Goal: Find specific page/section: Find specific page/section

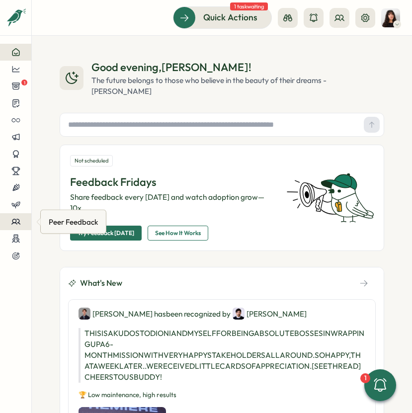
click at [13, 224] on icon at bounding box center [15, 221] width 9 height 9
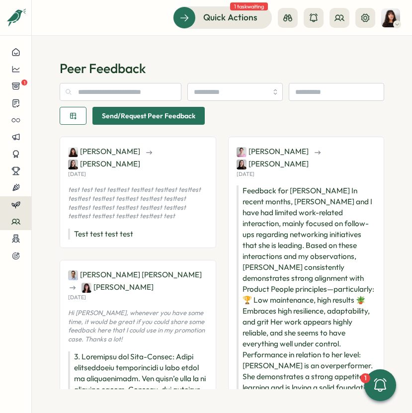
click at [18, 207] on icon at bounding box center [15, 204] width 9 height 9
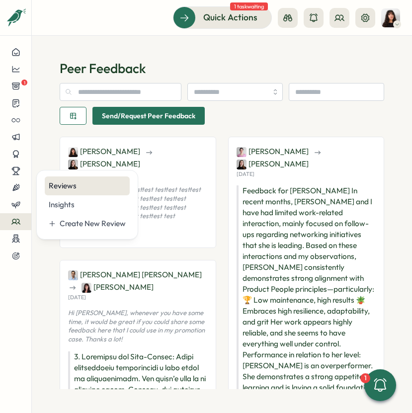
click at [54, 182] on div "Reviews" at bounding box center [87, 185] width 77 height 11
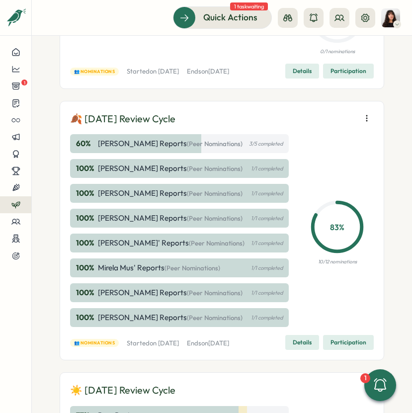
scroll to position [161, 0]
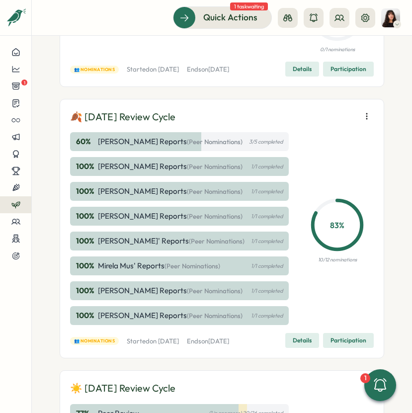
click at [362, 121] on icon "button" at bounding box center [367, 116] width 10 height 10
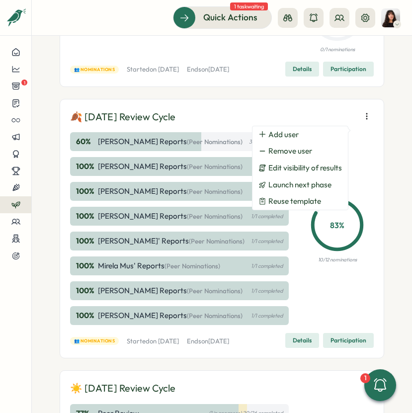
click at [284, 325] on div "100 % Hasan Naqvi's Reports (Peer Nominations) 1/1 completed" at bounding box center [179, 315] width 219 height 19
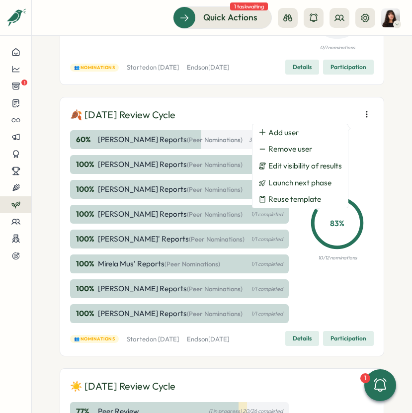
scroll to position [163, 0]
drag, startPoint x: 104, startPoint y: 365, endPoint x: 93, endPoint y: 377, distance: 16.2
click at [104, 344] on div "👥 Nominations Started on Mon, 01 Sep 2025 Ends on Tue, 30 Sep 2025" at bounding box center [149, 339] width 159 height 9
click at [293, 345] on span "Details" at bounding box center [302, 339] width 19 height 14
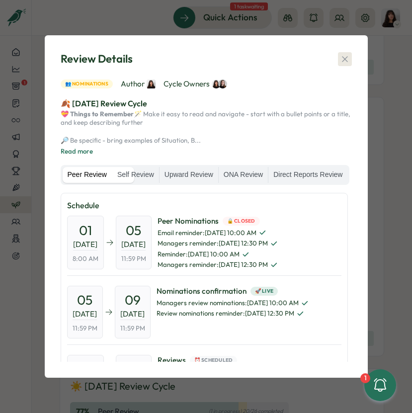
click at [344, 52] on button "button" at bounding box center [345, 59] width 14 height 14
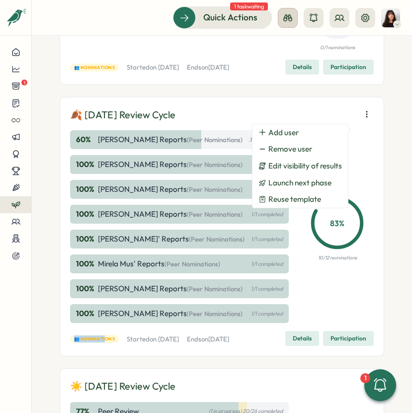
click at [294, 16] on button at bounding box center [288, 18] width 20 height 20
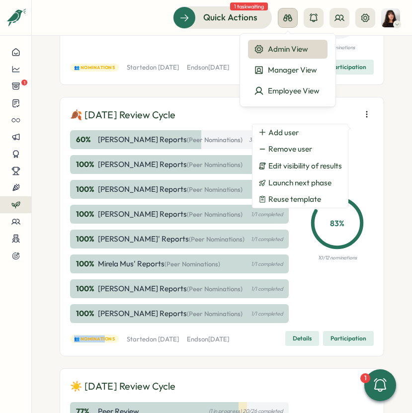
click at [294, 16] on button at bounding box center [288, 18] width 20 height 20
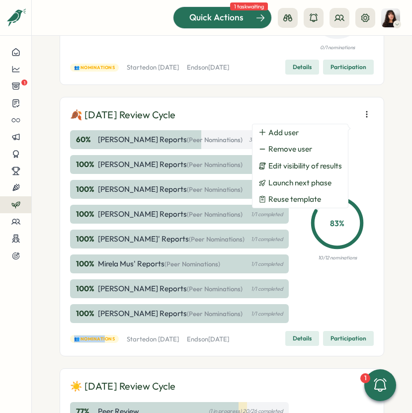
click at [215, 13] on span "Quick Actions" at bounding box center [216, 17] width 54 height 13
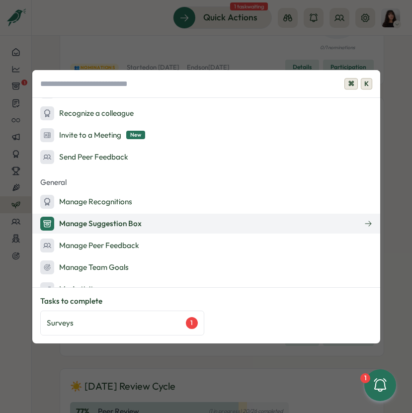
scroll to position [109, 0]
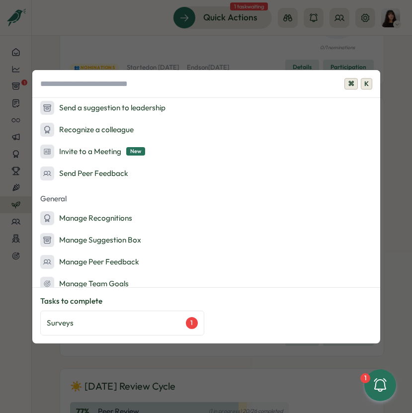
click at [315, 55] on div "⌘ K Admin Actions Set up Feedback Fridays Create a survey Quick Actions Ask AI …" at bounding box center [206, 206] width 412 height 413
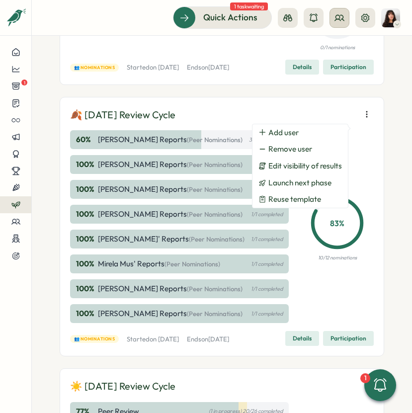
click at [336, 18] on icon at bounding box center [340, 18] width 10 height 10
click at [288, 14] on icon at bounding box center [288, 18] width 10 height 10
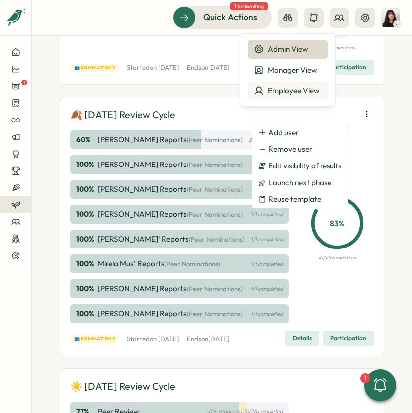
click at [296, 85] on button "Employee View" at bounding box center [288, 91] width 80 height 19
